Goal: Task Accomplishment & Management: Use online tool/utility

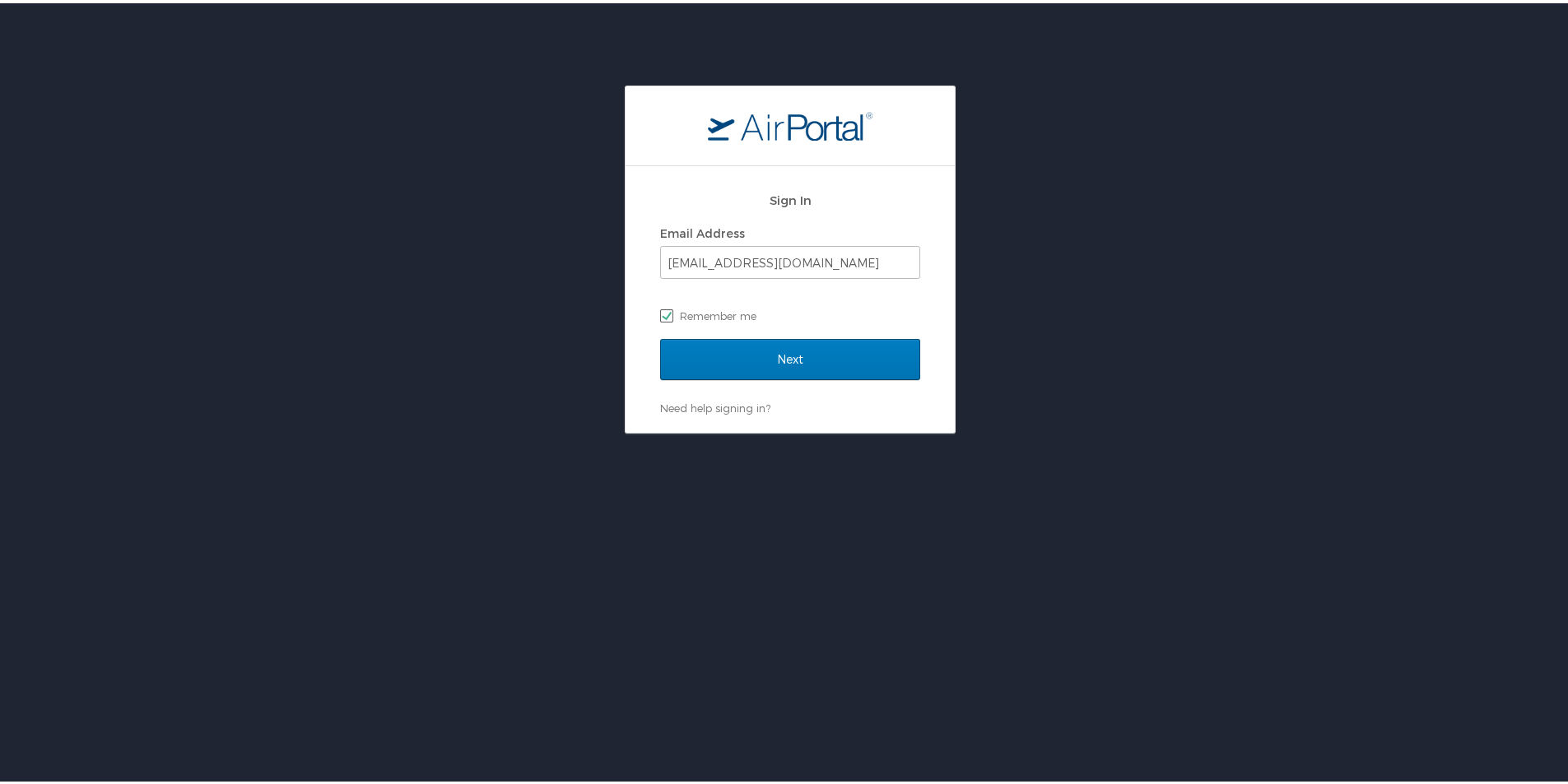
click at [714, 321] on label "Remember me" at bounding box center [790, 313] width 260 height 25
click at [671, 316] on input "Remember me" at bounding box center [665, 311] width 11 height 11
click at [720, 313] on label "Remember me" at bounding box center [790, 313] width 260 height 25
click at [671, 313] on input "Remember me" at bounding box center [665, 311] width 11 height 11
checkbox input "true"
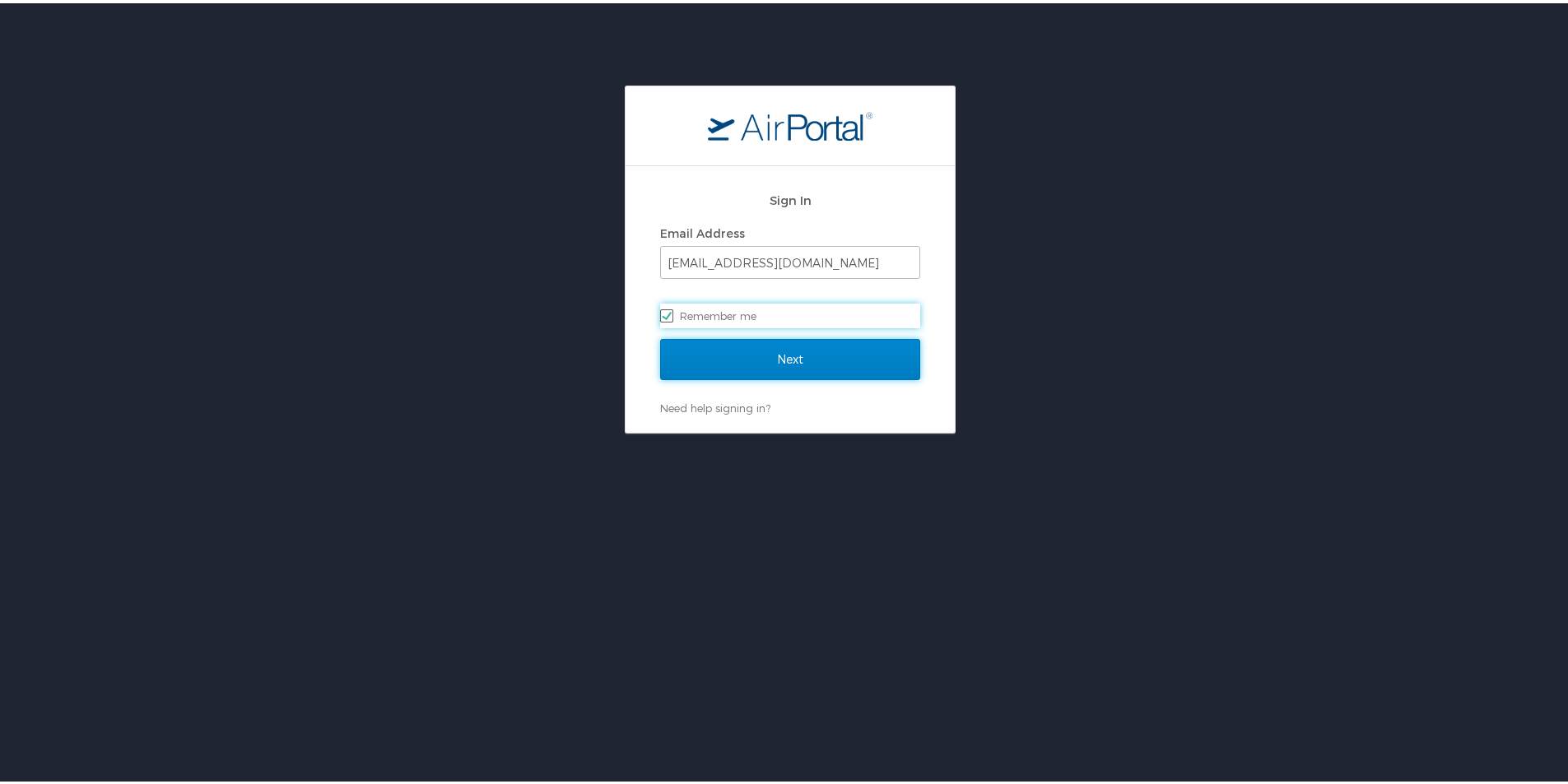
click at [729, 351] on input "Next" at bounding box center [790, 357] width 260 height 41
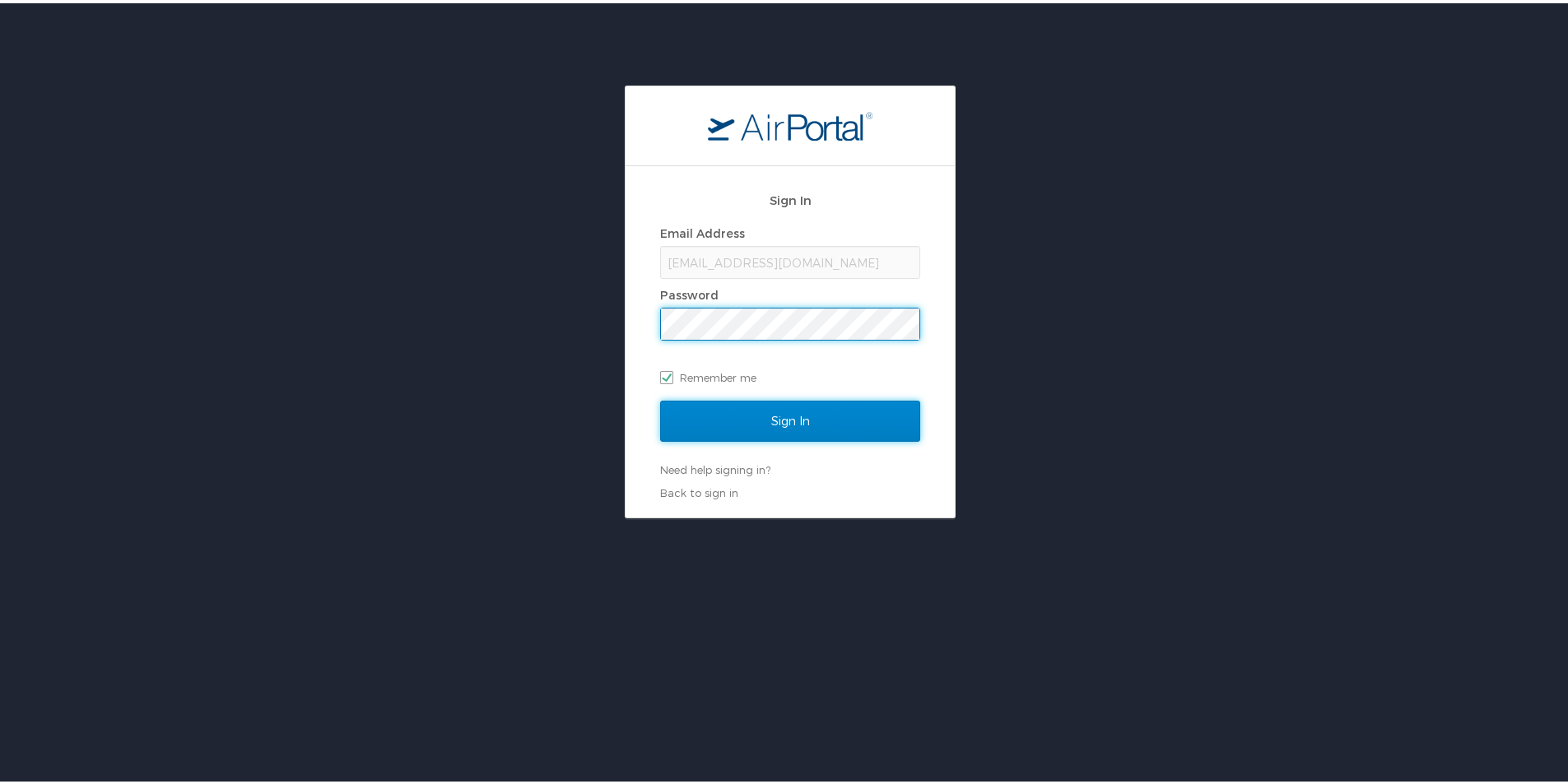
click at [739, 412] on input "Sign In" at bounding box center [790, 418] width 260 height 41
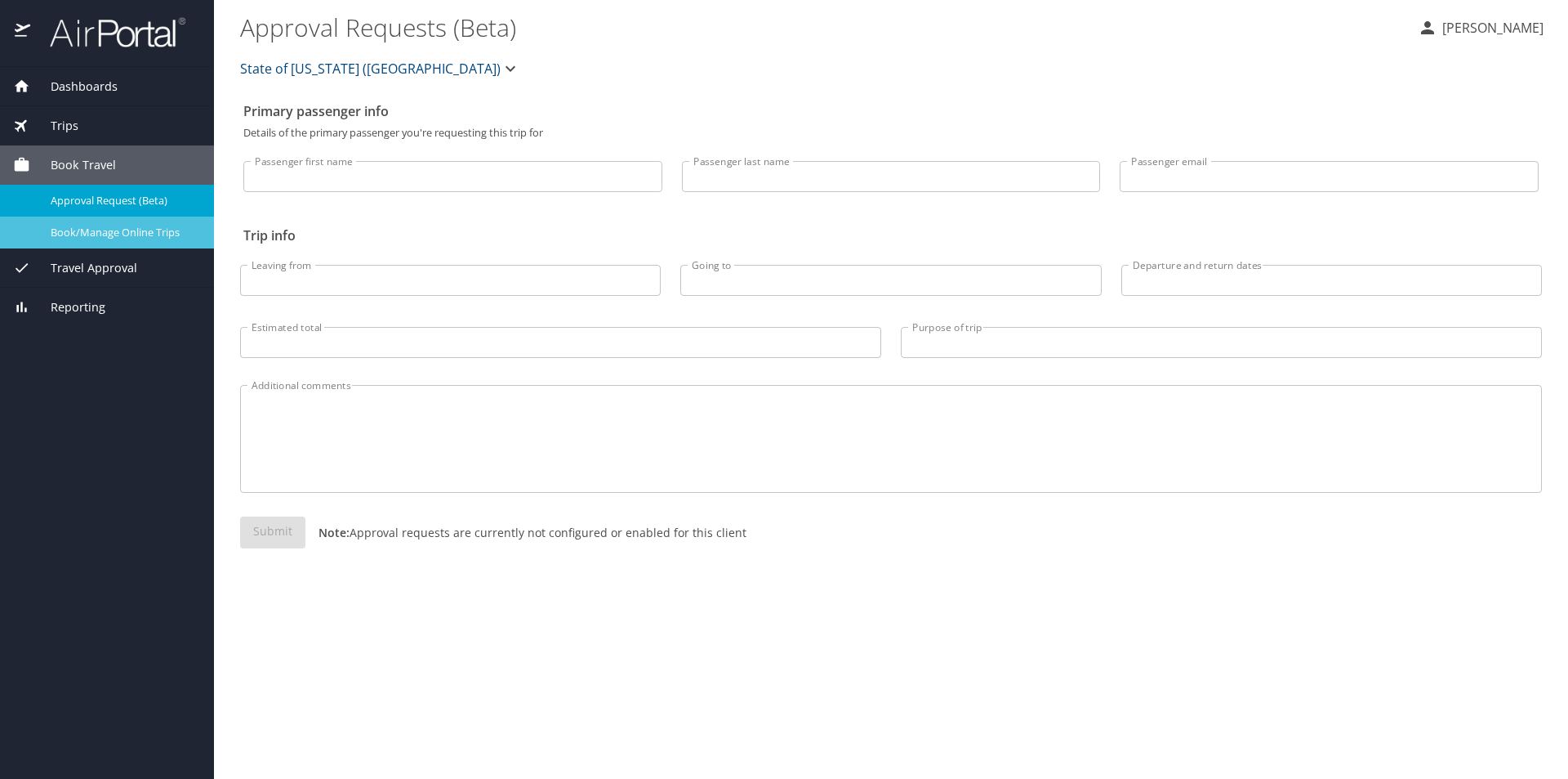
click at [101, 237] on span "Book/Manage Online Trips" at bounding box center [123, 231] width 144 height 15
